Goal: Information Seeking & Learning: Learn about a topic

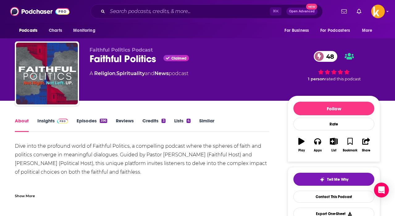
click at [177, 122] on link "Lists 4" at bounding box center [182, 125] width 16 height 14
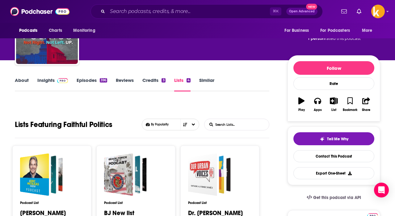
scroll to position [41, 0]
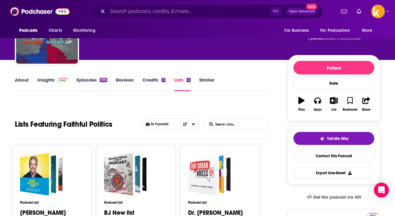
click at [125, 85] on link "Reviews" at bounding box center [125, 84] width 18 height 14
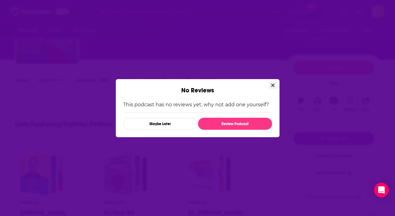
click at [272, 87] on icon "Close" at bounding box center [272, 85] width 3 height 5
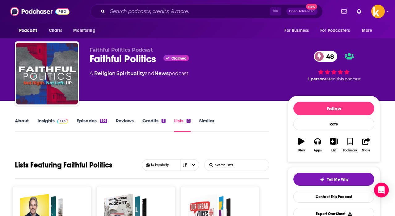
click at [28, 120] on link "About" at bounding box center [22, 125] width 14 height 14
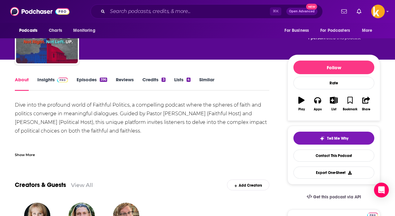
scroll to position [17, 0]
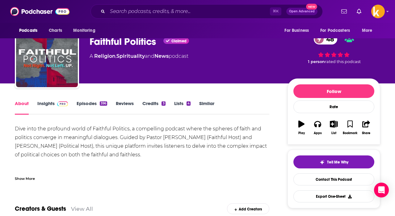
click at [126, 100] on div "About Insights Episodes 396 Reviews Credits 3 Lists 4 Similar" at bounding box center [142, 107] width 255 height 15
click at [124, 101] on link "Reviews" at bounding box center [125, 107] width 18 height 14
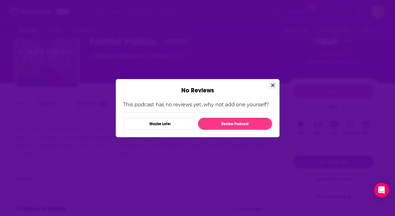
click at [274, 85] on icon "Close" at bounding box center [272, 85] width 3 height 5
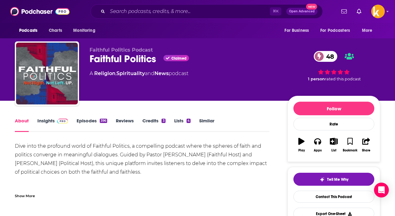
click at [118, 59] on div "Faithful Politics Claimed 48" at bounding box center [184, 59] width 188 height 12
copy div "Faithful Politics"
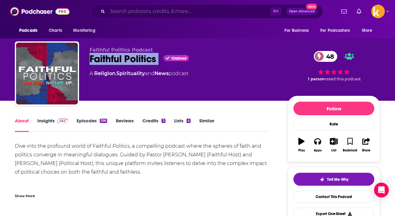
click at [130, 10] on input "Search podcasts, credits, & more..." at bounding box center [189, 11] width 163 height 10
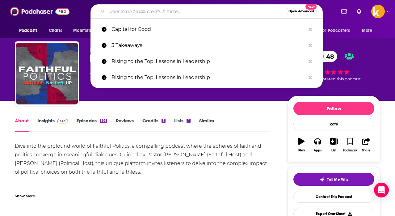
paste input "Faithful Politics"
type input "Faithful Politics"
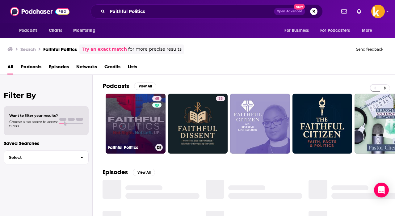
click at [129, 130] on link "48 Faithful Politics" at bounding box center [136, 124] width 60 height 60
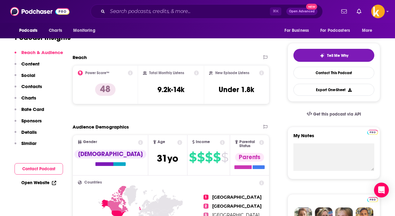
scroll to position [124, 0]
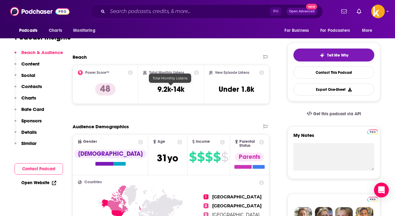
click at [171, 90] on h3 "9.2k-14k" at bounding box center [171, 89] width 27 height 9
copy div "9.2k-14k"
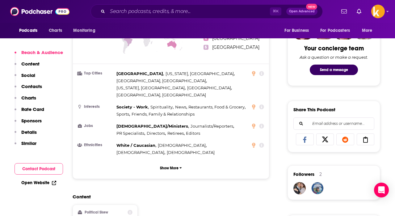
scroll to position [310, 0]
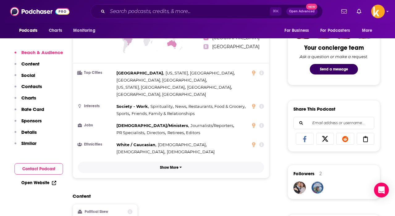
click at [166, 165] on p "Show More" at bounding box center [169, 167] width 19 height 4
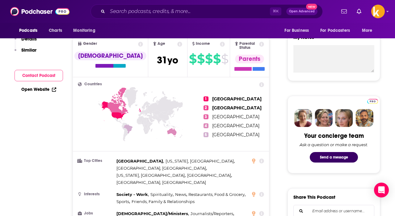
scroll to position [13, 0]
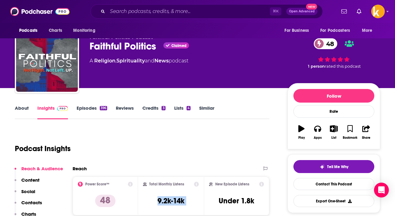
click at [24, 108] on link "About" at bounding box center [22, 112] width 14 height 14
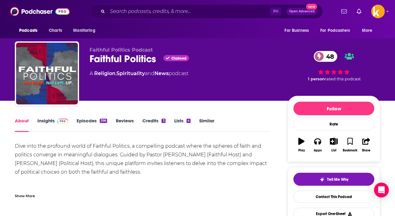
click at [23, 120] on link "About" at bounding box center [22, 125] width 14 height 14
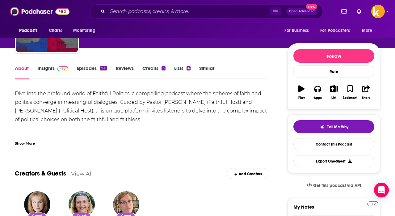
scroll to position [53, 0]
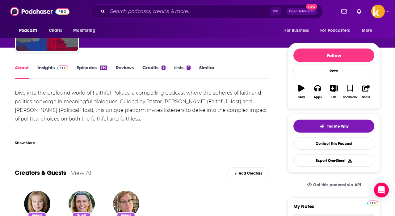
click at [26, 140] on div "Show More" at bounding box center [25, 142] width 20 height 6
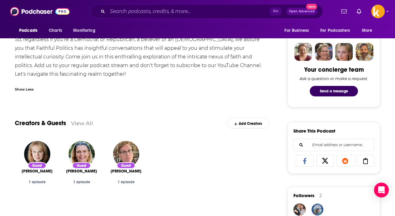
scroll to position [0, 0]
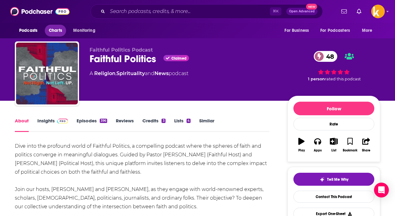
click at [51, 30] on span "Charts" at bounding box center [55, 30] width 13 height 9
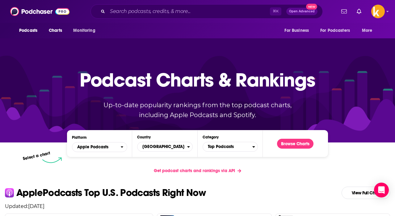
scroll to position [2, 0]
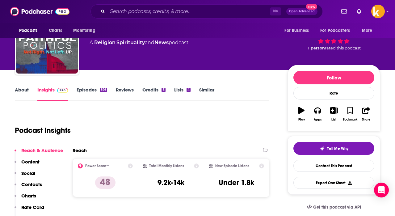
scroll to position [6, 0]
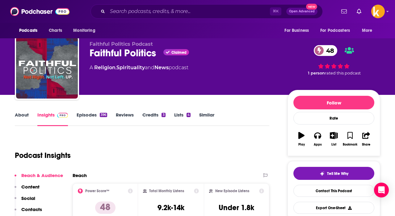
click at [121, 52] on div "Faithful Politics Claimed 48" at bounding box center [184, 53] width 188 height 12
copy div "Faithful Politics"
